Goal: Task Accomplishment & Management: Manage account settings

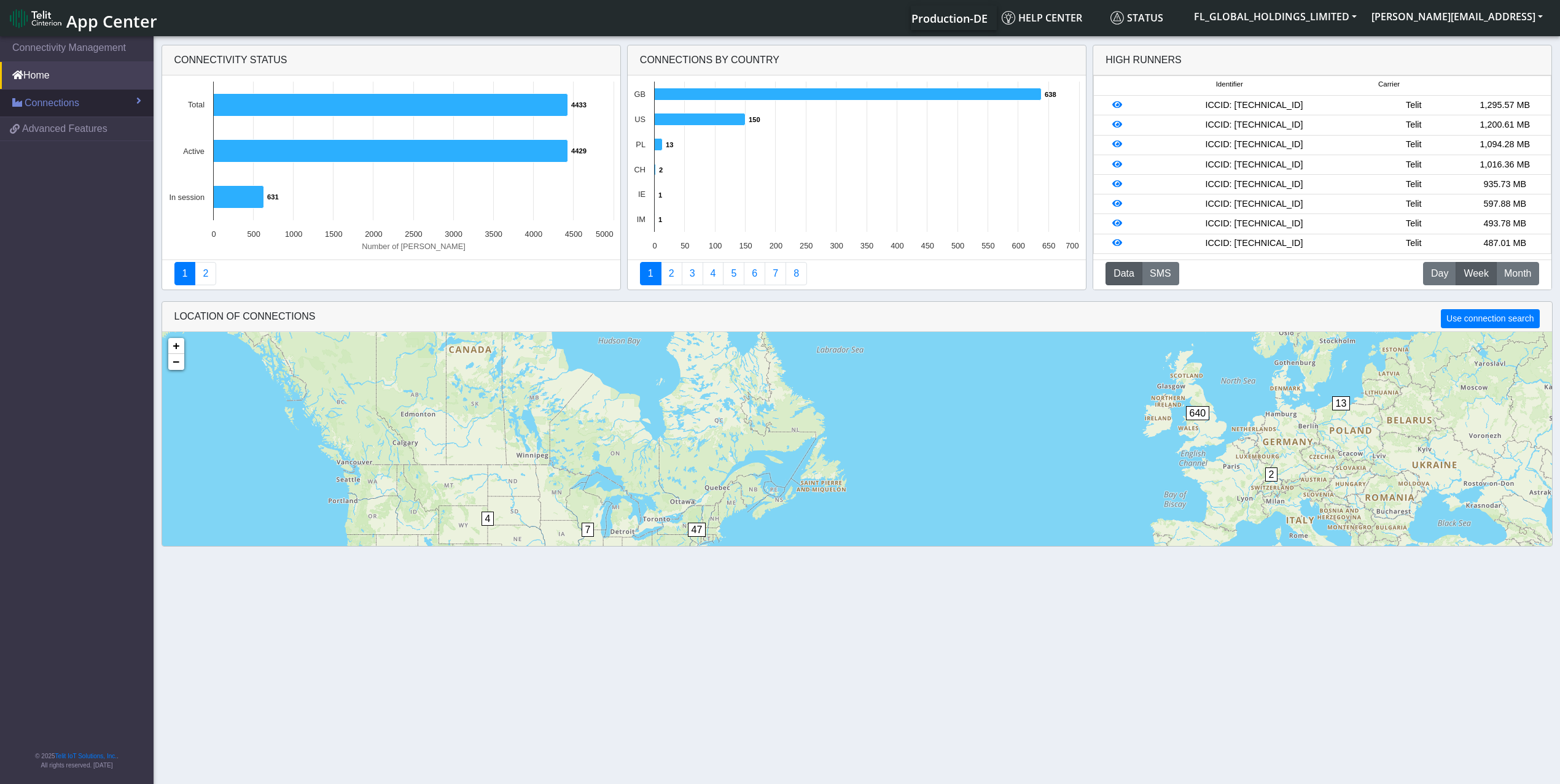
click at [48, 104] on span "Connections" at bounding box center [51, 103] width 55 height 15
click at [50, 130] on link "List" at bounding box center [77, 130] width 154 height 26
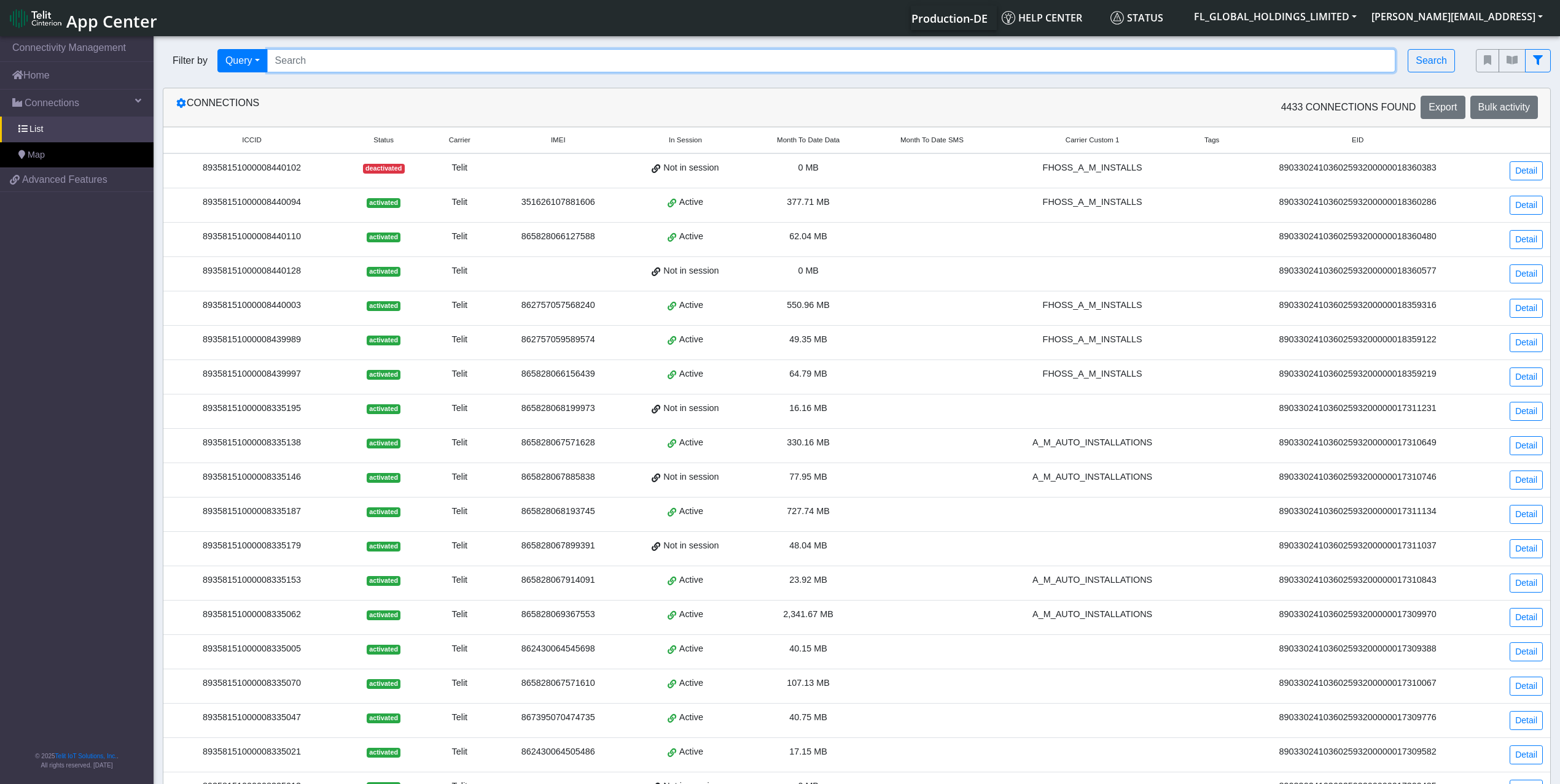
click at [323, 62] on input "Search..." at bounding box center [831, 60] width 1129 height 23
paste input "89358151000008334974"
type input "89358151000008334974"
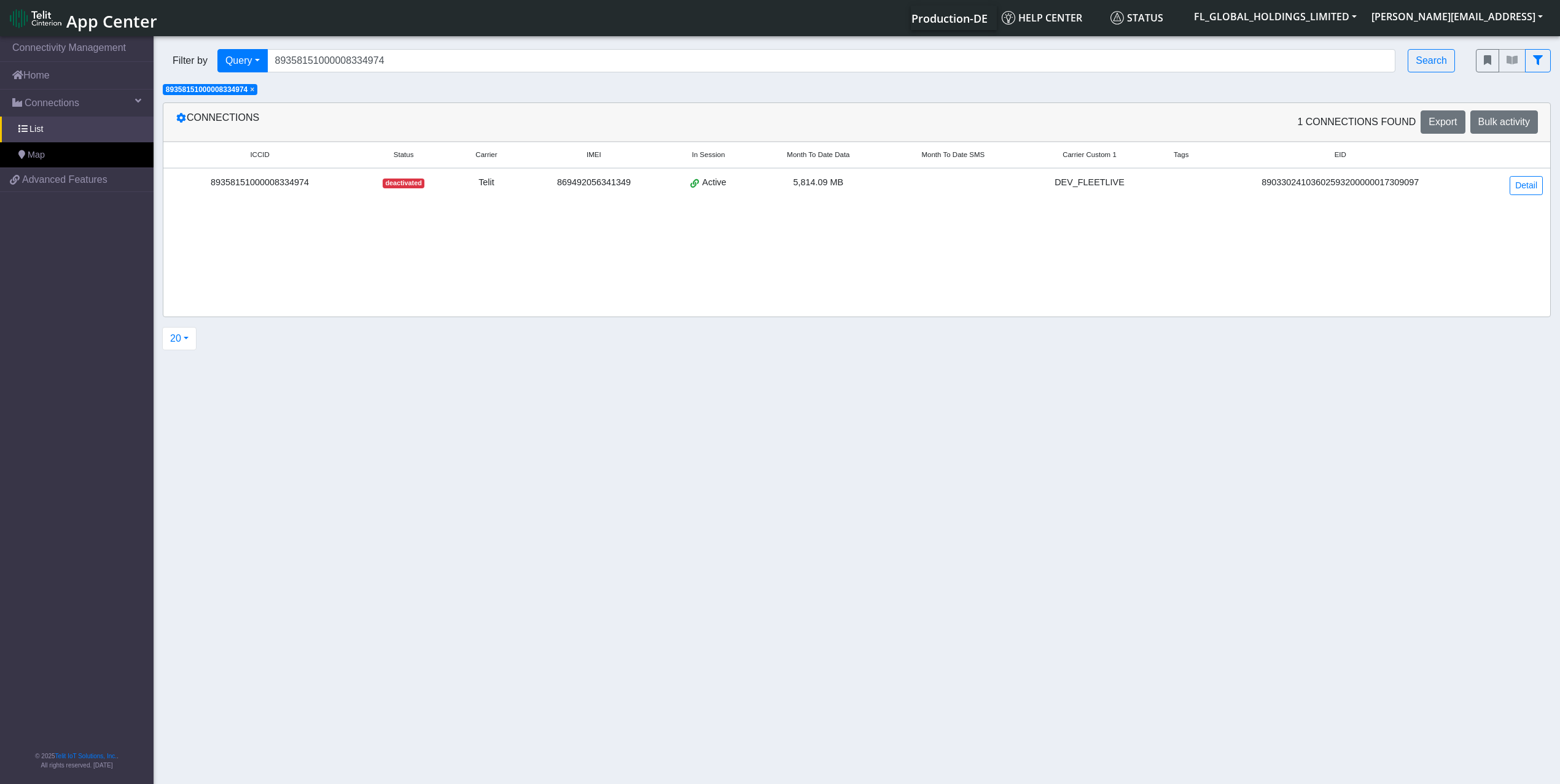
click at [337, 178] on div "89358151000008334974" at bounding box center [259, 183] width 178 height 14
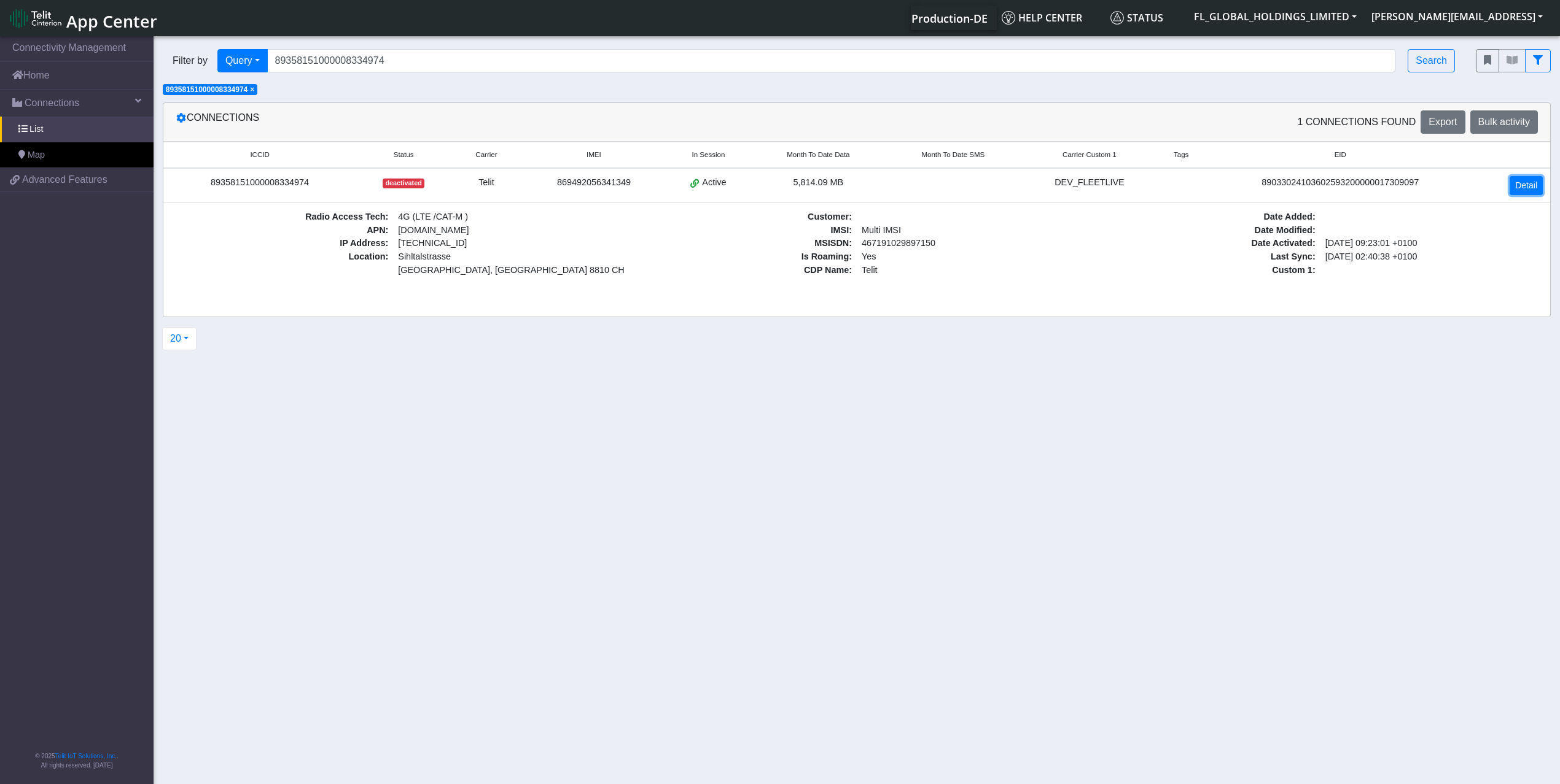
click at [1533, 185] on link "Detail" at bounding box center [1526, 186] width 33 height 19
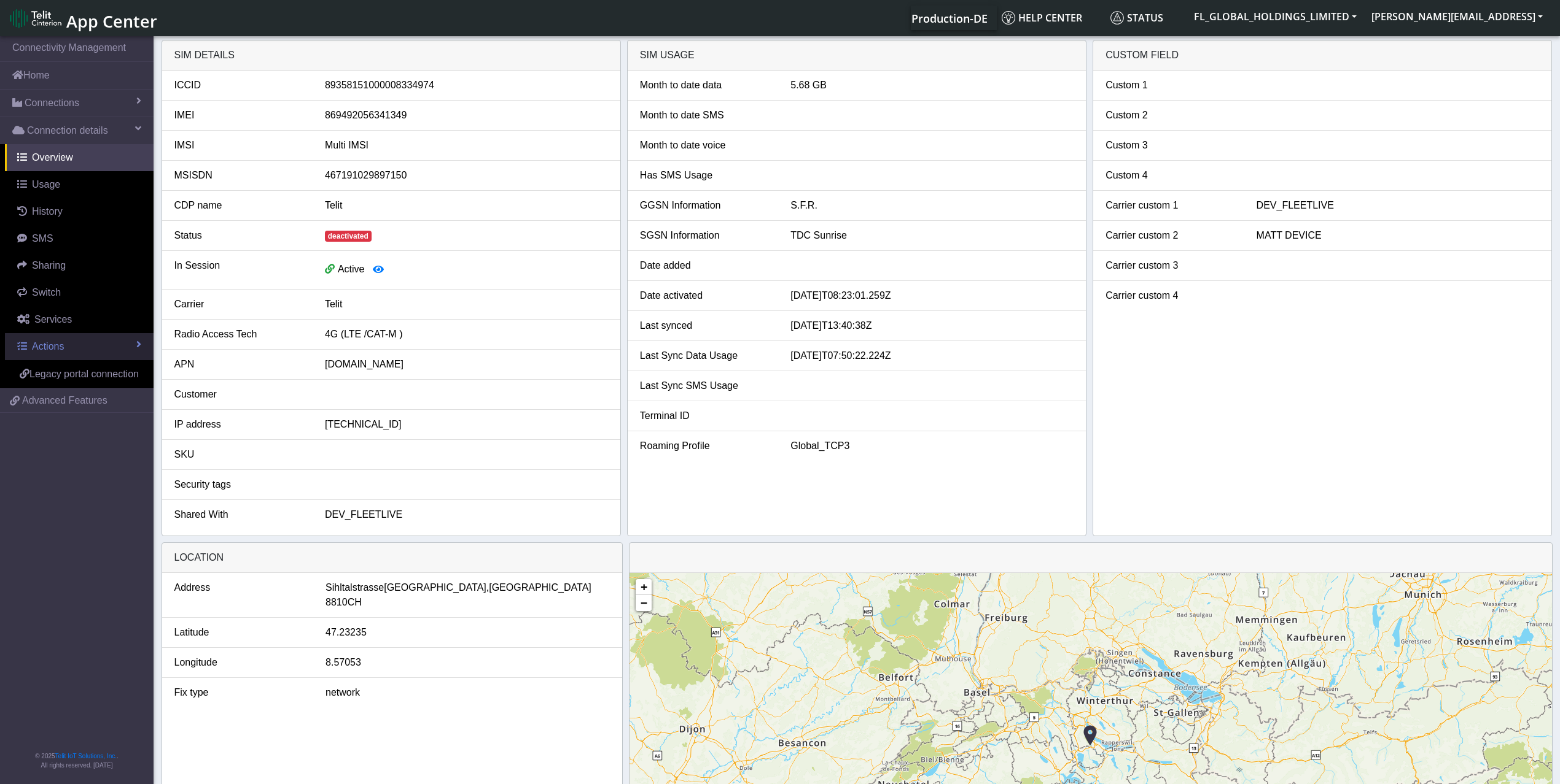
click at [65, 352] on link "Actions" at bounding box center [79, 346] width 149 height 27
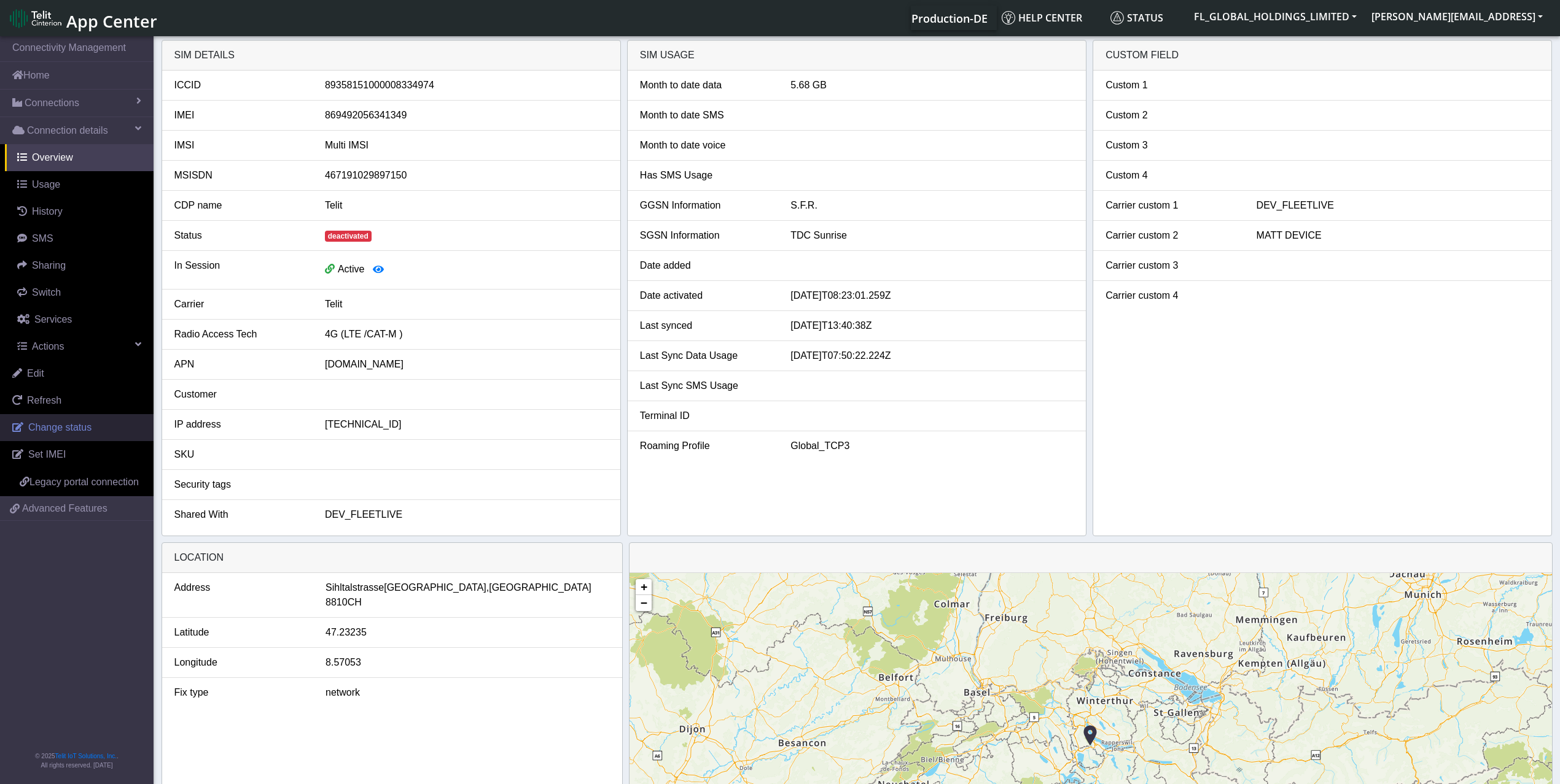
click at [80, 430] on span "Change status" at bounding box center [59, 428] width 63 height 10
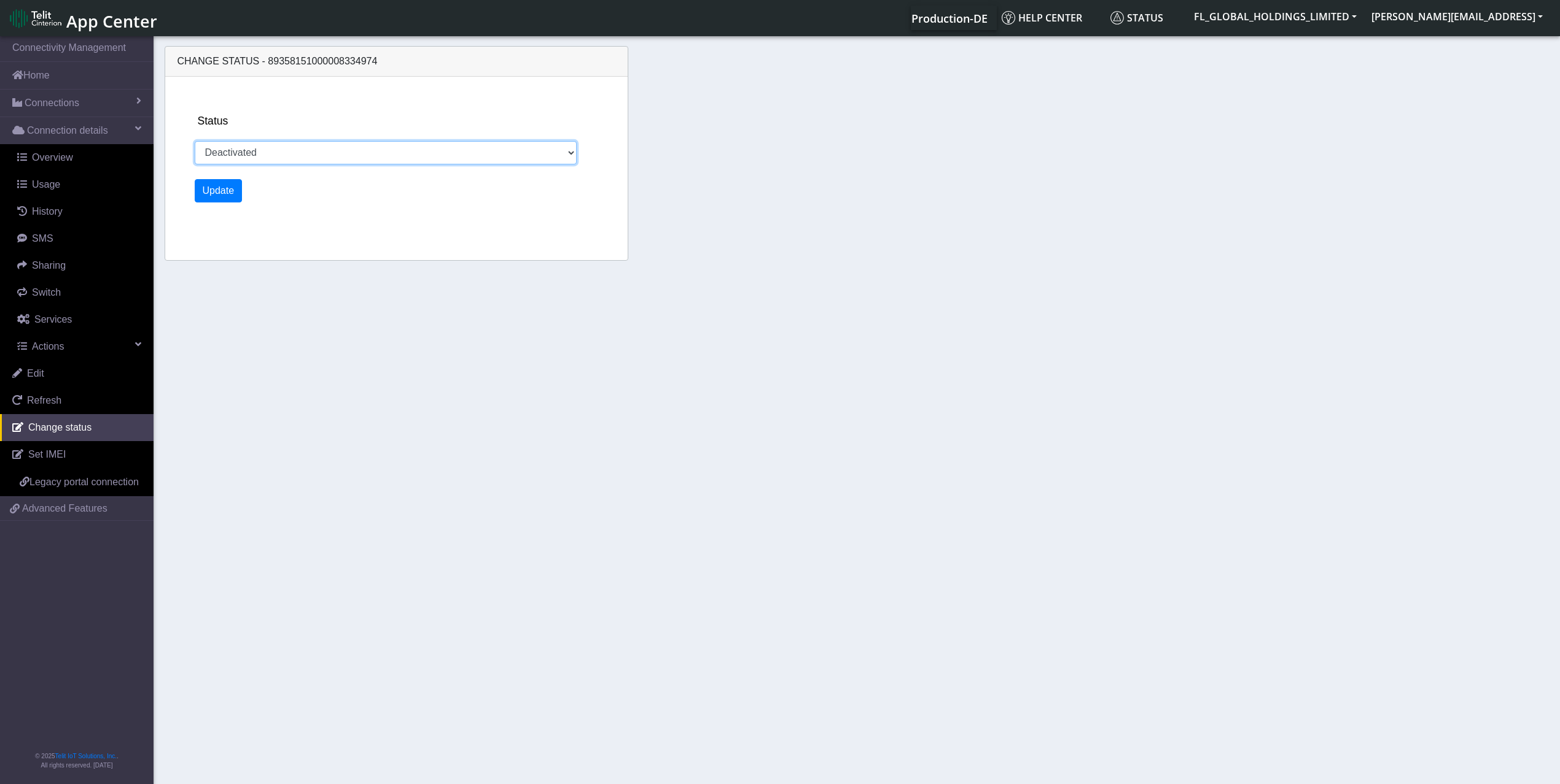
click at [347, 157] on select "Activated Deactivated" at bounding box center [386, 152] width 383 height 23
select select "activated"
click at [195, 141] on select "Activated Deactivated" at bounding box center [386, 152] width 383 height 23
click at [217, 189] on button "Update" at bounding box center [218, 190] width 48 height 23
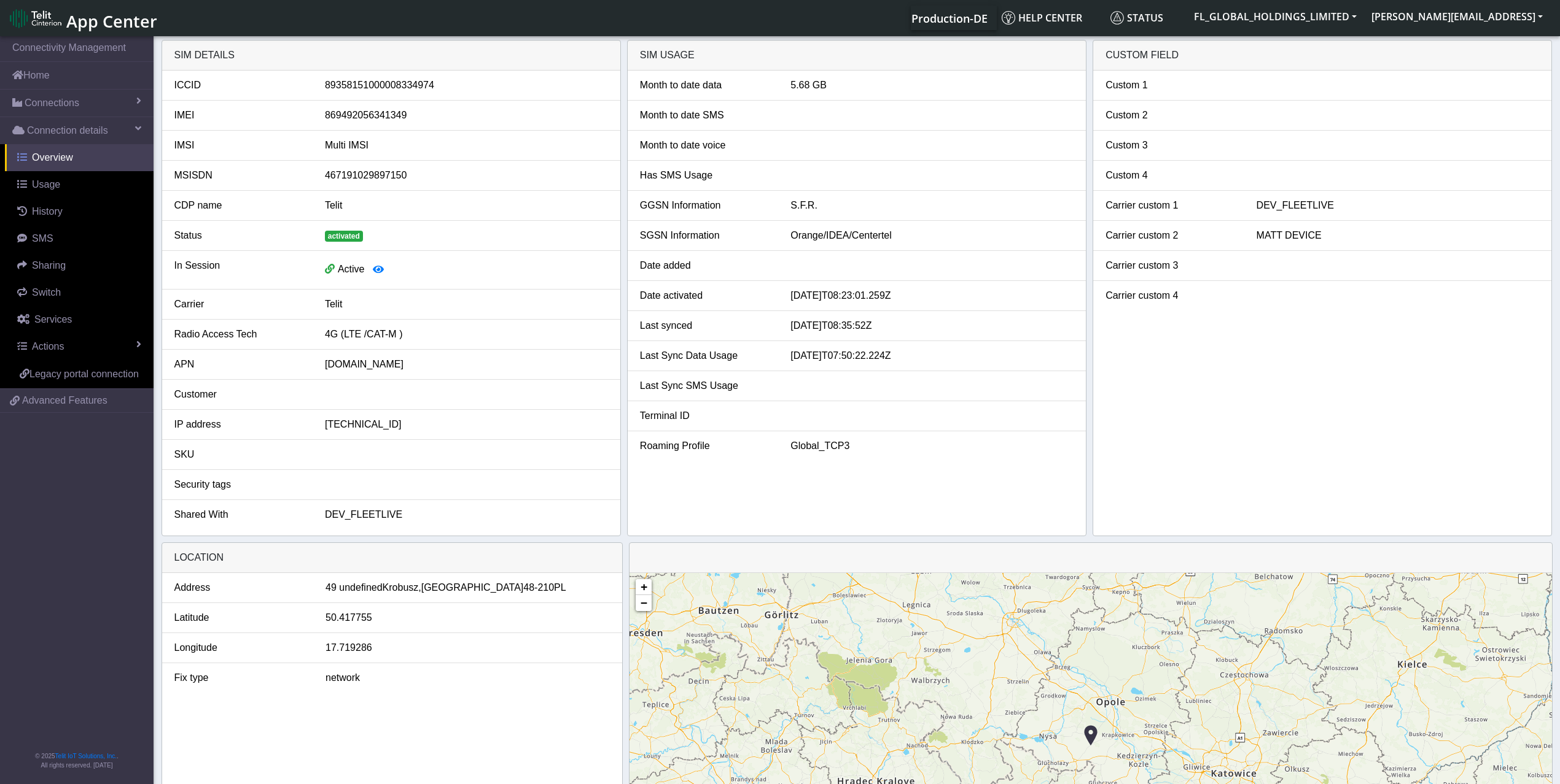
click at [49, 167] on link "Overview" at bounding box center [79, 157] width 149 height 27
click at [70, 135] on span "Connection details" at bounding box center [67, 130] width 81 height 15
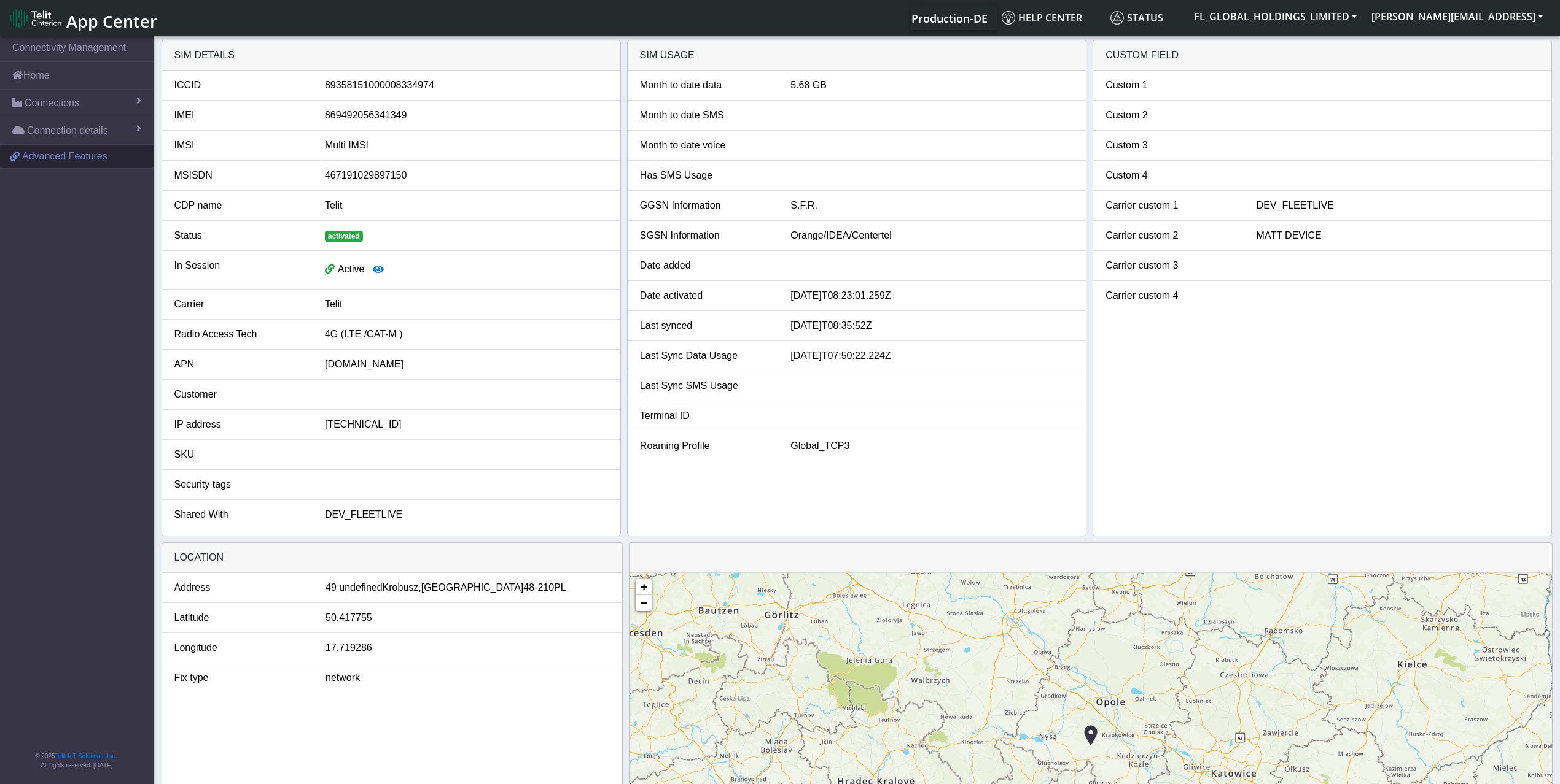
click at [75, 163] on span "Advanced Features" at bounding box center [64, 156] width 85 height 15
